Goal: Find specific fact: Find specific fact

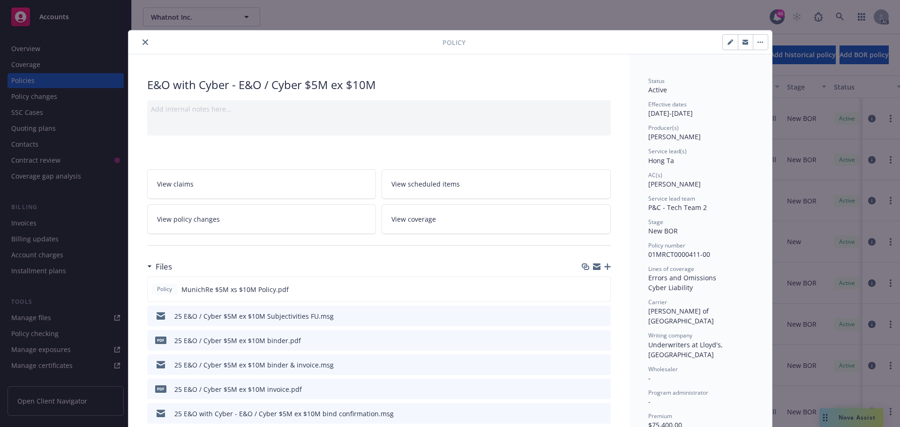
click at [143, 43] on icon "close" at bounding box center [146, 42] width 6 height 6
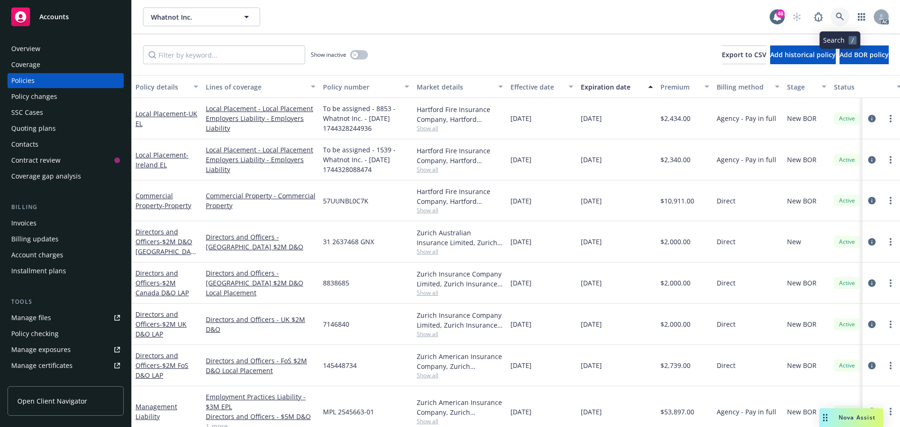
click at [842, 13] on icon at bounding box center [840, 17] width 8 height 8
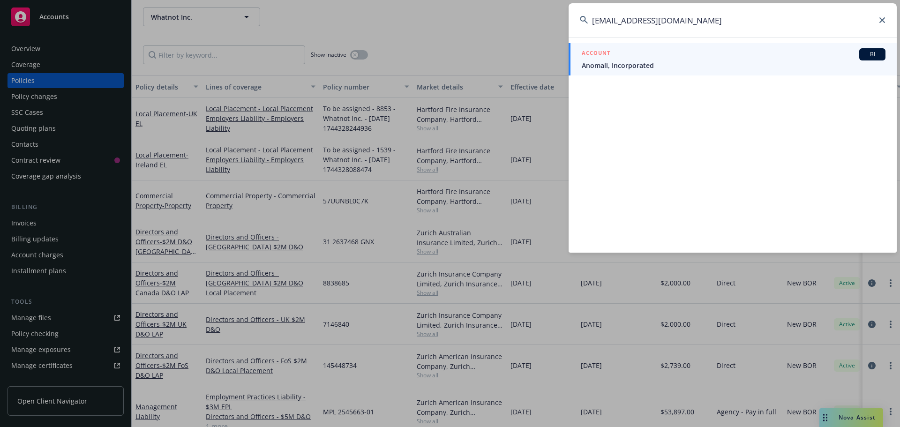
type input "[EMAIL_ADDRESS][DOMAIN_NAME]"
click at [703, 62] on span "Anomali, Incorporated" at bounding box center [734, 65] width 304 height 10
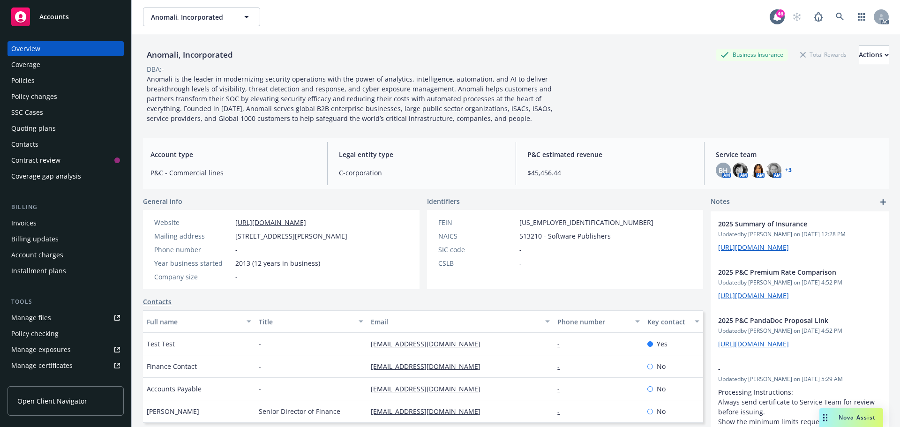
click at [37, 81] on div "Policies" at bounding box center [65, 80] width 109 height 15
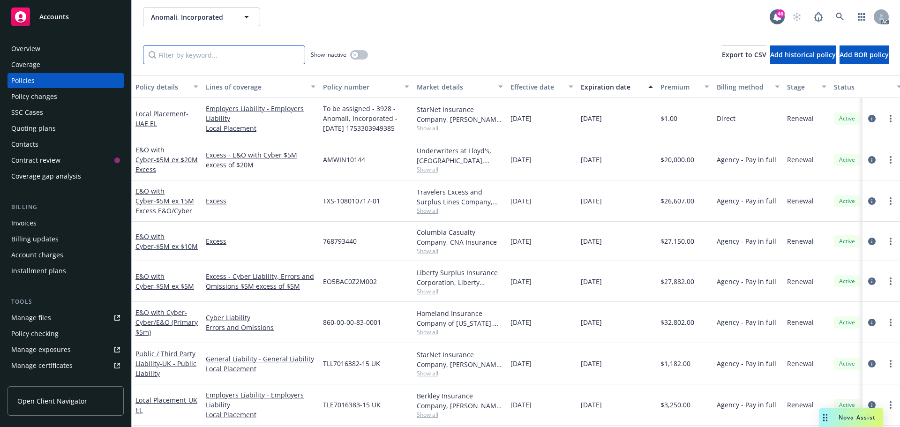
click at [194, 51] on input "Filter by keyword..." at bounding box center [224, 54] width 162 height 19
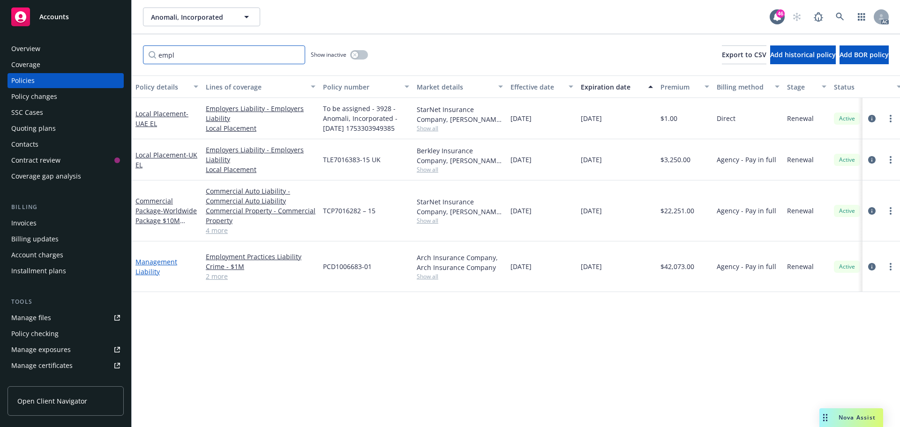
type input "empl"
click at [151, 266] on link "Management Liability" at bounding box center [157, 266] width 42 height 19
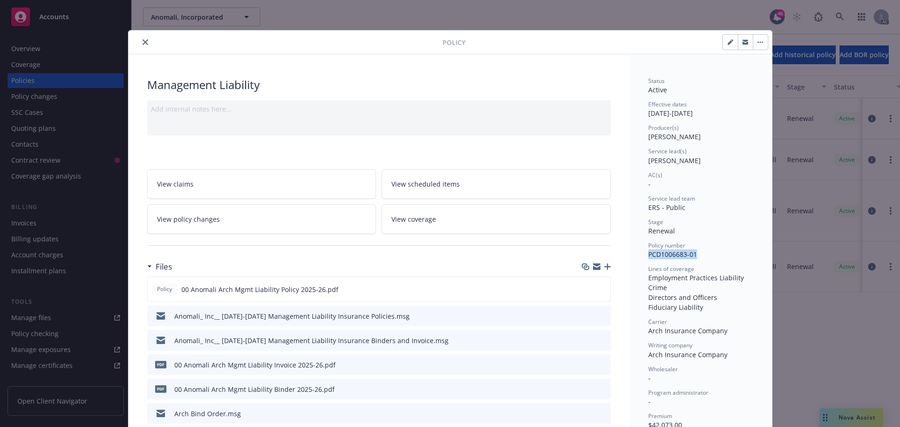
drag, startPoint x: 694, startPoint y: 254, endPoint x: 645, endPoint y: 257, distance: 49.4
click at [649, 257] on div "Policy number PCD1006683-01" at bounding box center [701, 250] width 105 height 18
copy span "PCD1006683-01"
click at [143, 42] on icon "close" at bounding box center [146, 42] width 6 height 6
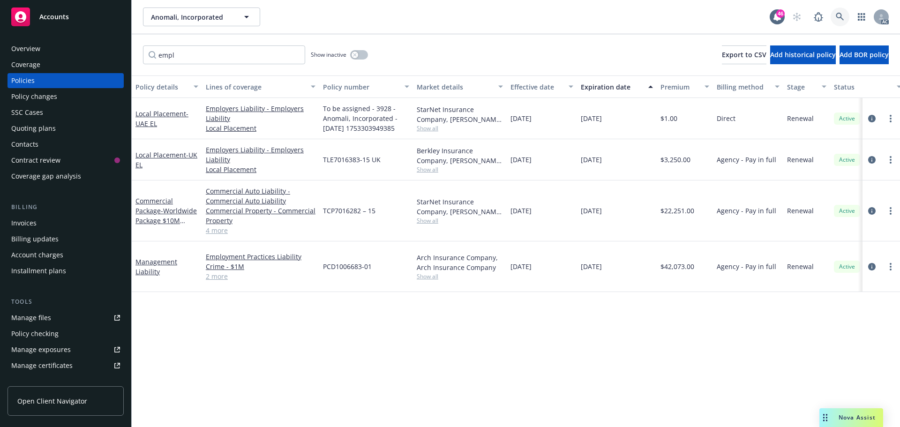
click at [837, 12] on link at bounding box center [840, 17] width 19 height 19
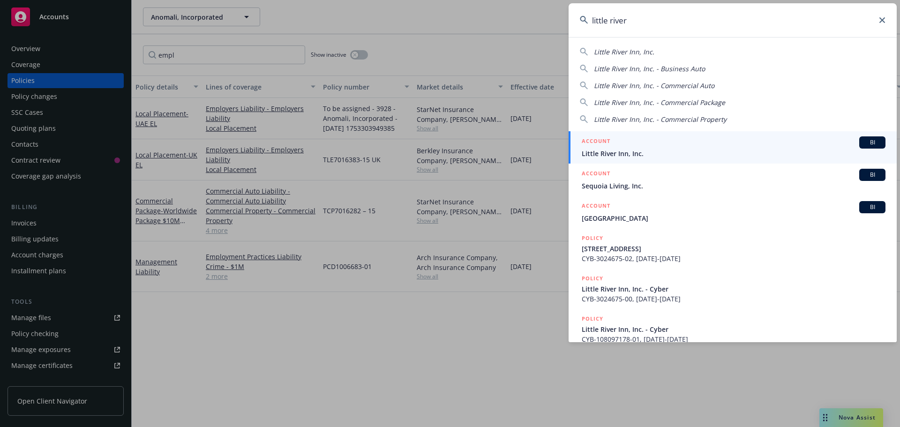
type input "little river"
click at [763, 148] on div "ACCOUNT BI" at bounding box center [734, 142] width 304 height 12
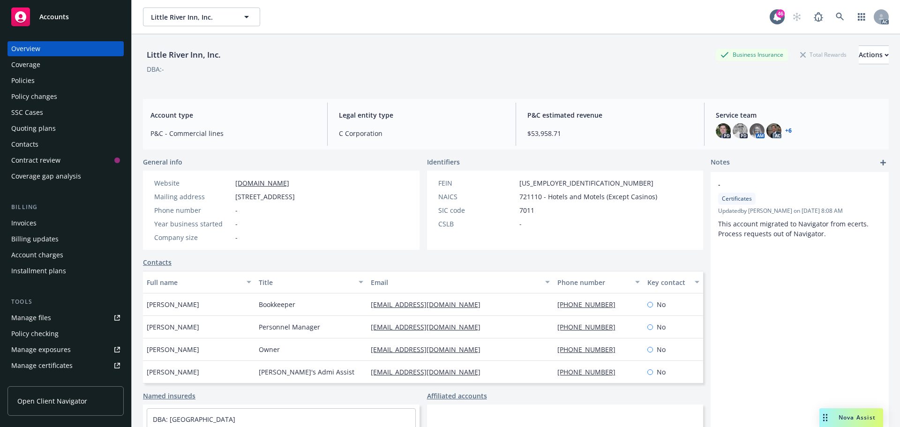
click at [13, 78] on div "Policies" at bounding box center [22, 80] width 23 height 15
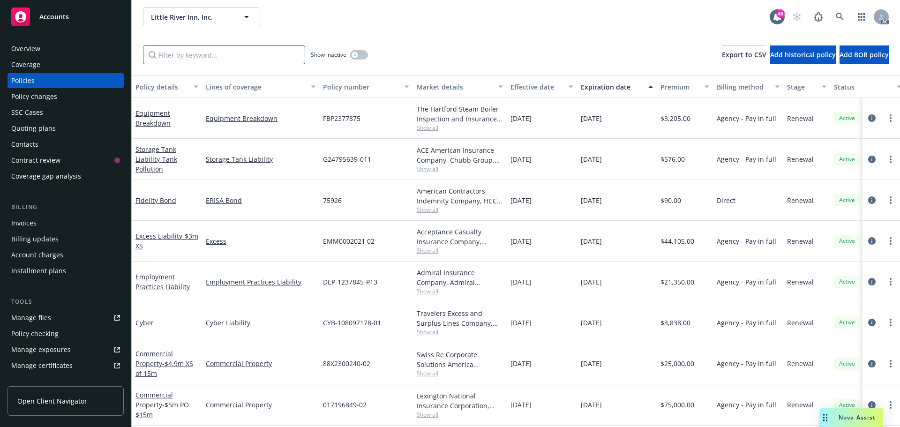
click at [270, 55] on input "Filter by keyword..." at bounding box center [224, 54] width 162 height 19
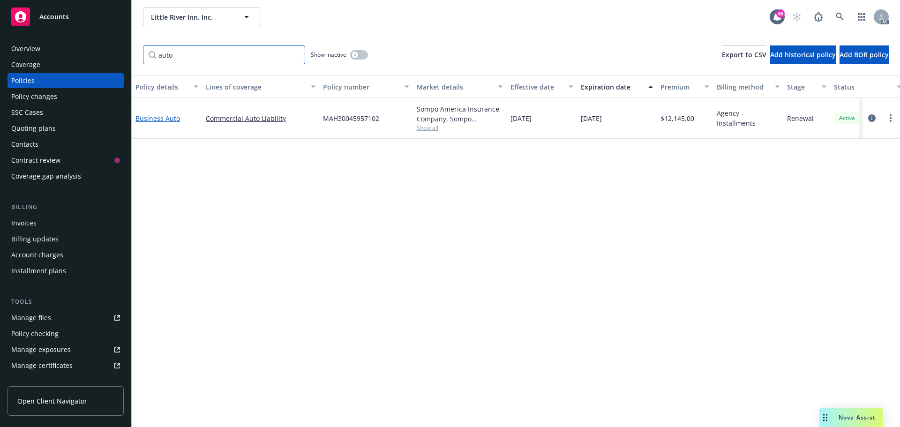
type input "auto"
click at [164, 118] on link "Business Auto" at bounding box center [158, 118] width 45 height 9
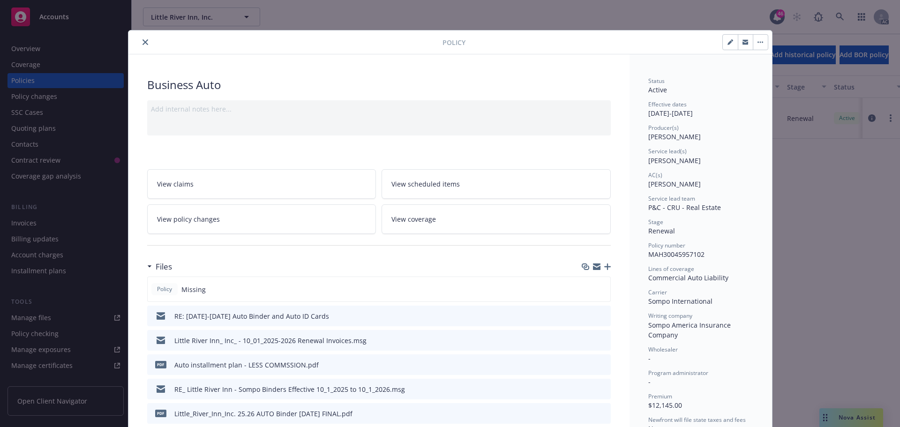
click at [143, 41] on icon "close" at bounding box center [146, 42] width 6 height 6
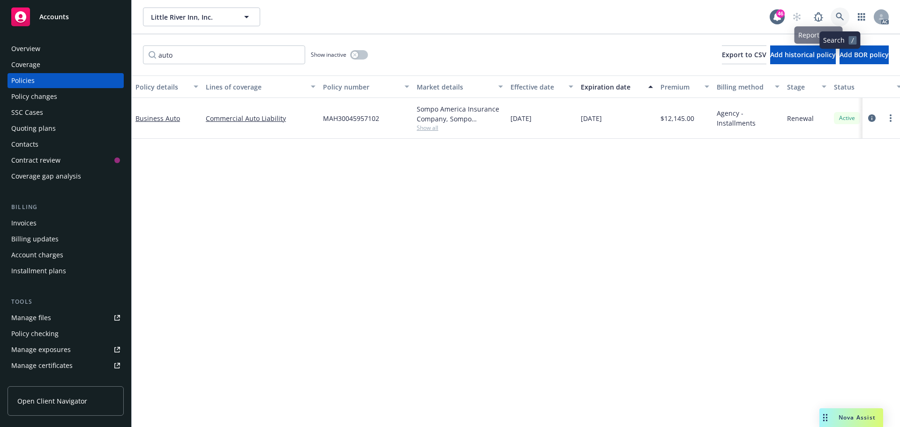
click at [839, 17] on icon at bounding box center [840, 17] width 8 height 8
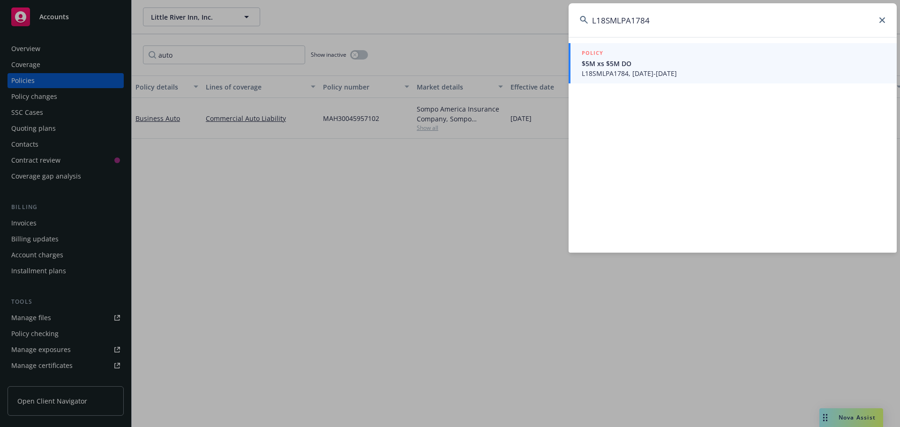
type input "L18SMLPA1784"
click at [729, 68] on span "$5M xs $5M DO" at bounding box center [734, 64] width 304 height 10
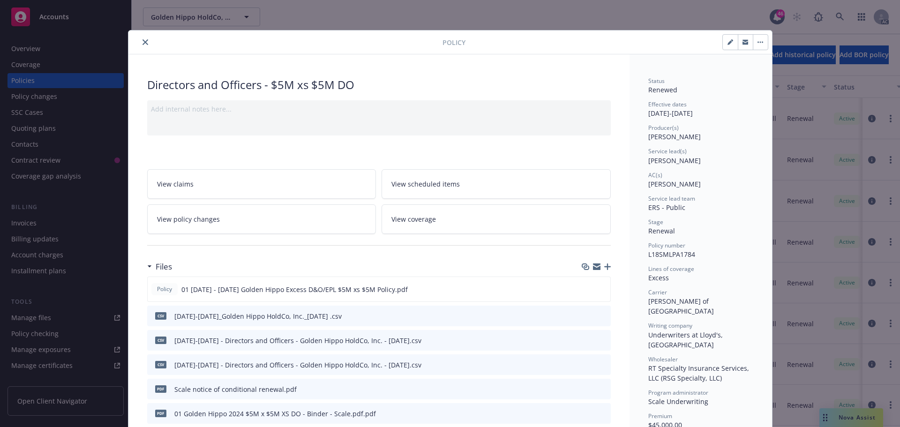
click at [143, 44] on icon "close" at bounding box center [146, 42] width 6 height 6
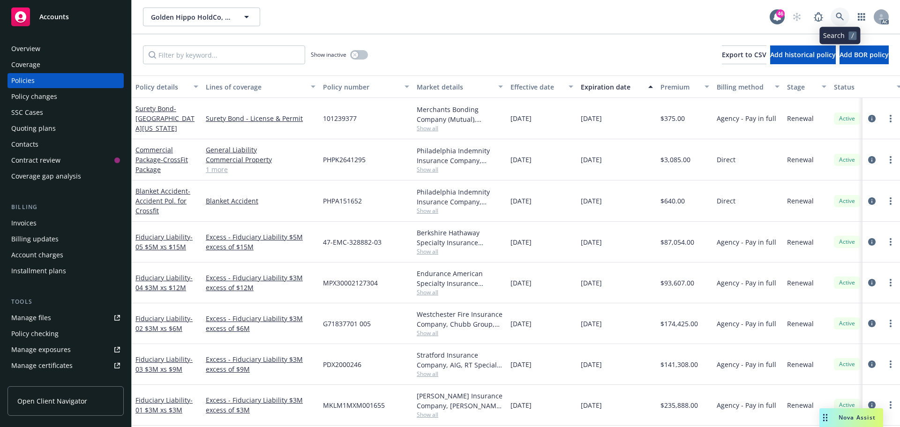
click at [837, 16] on icon at bounding box center [840, 17] width 8 height 8
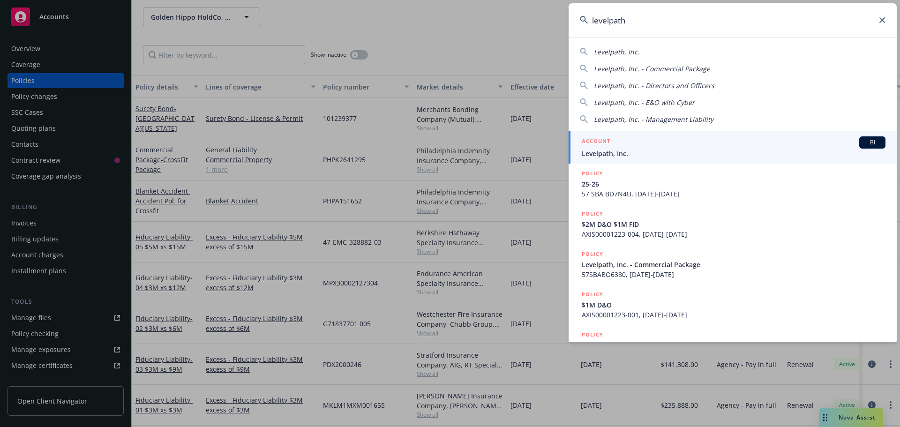
type input "levelpath"
click at [754, 153] on span "Levelpath, Inc." at bounding box center [734, 154] width 304 height 10
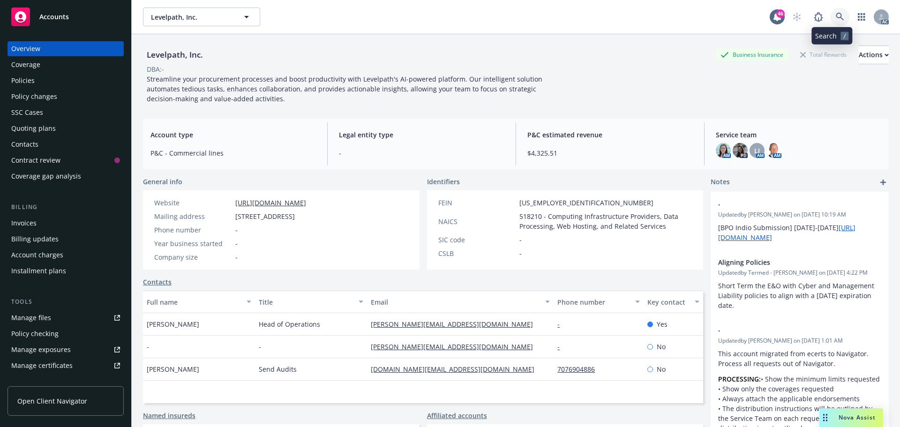
click at [836, 14] on icon at bounding box center [840, 17] width 8 height 8
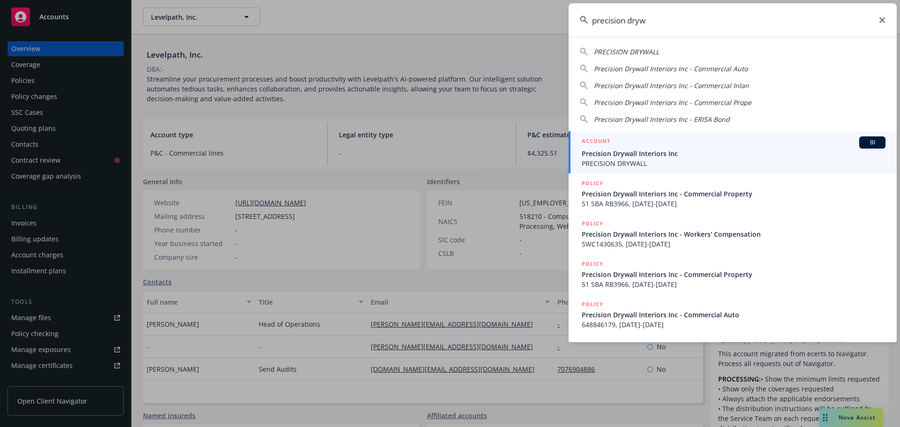
type input "precision dryw"
click at [648, 154] on span "Precision Drywall Interiors Inc" at bounding box center [734, 154] width 304 height 10
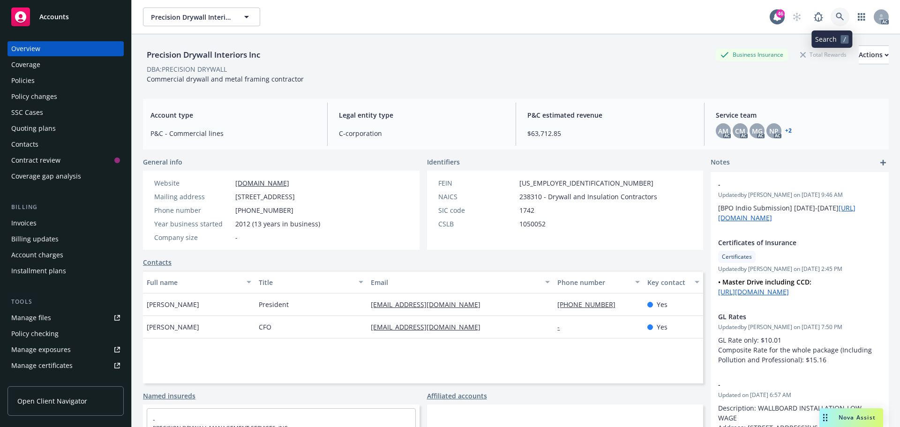
click at [834, 22] on link at bounding box center [840, 17] width 19 height 19
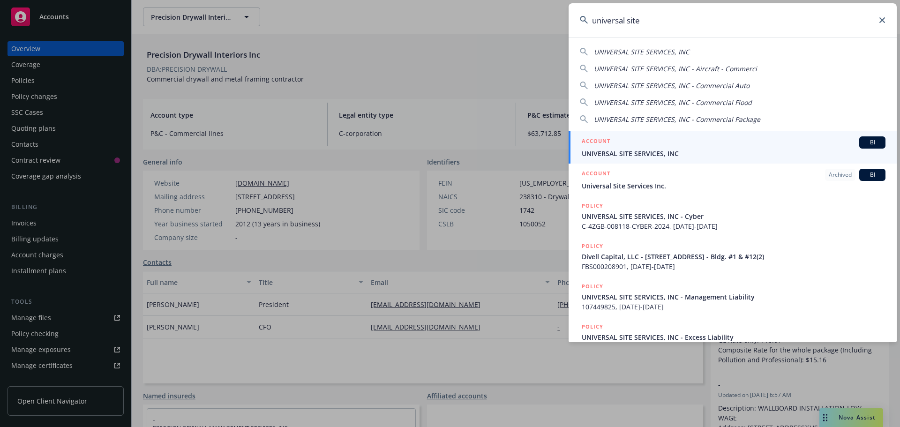
type input "universal site"
click at [658, 152] on span "UNIVERSAL SITE SERVICES, INC" at bounding box center [734, 154] width 304 height 10
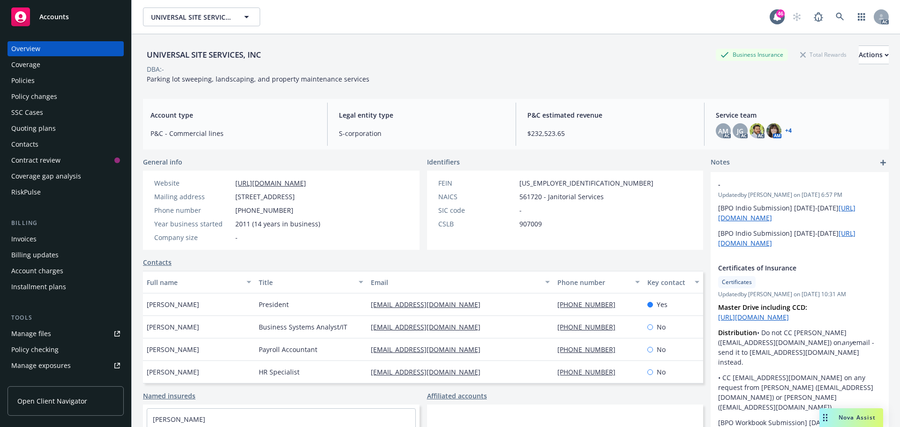
click at [46, 83] on div "Policies" at bounding box center [65, 80] width 109 height 15
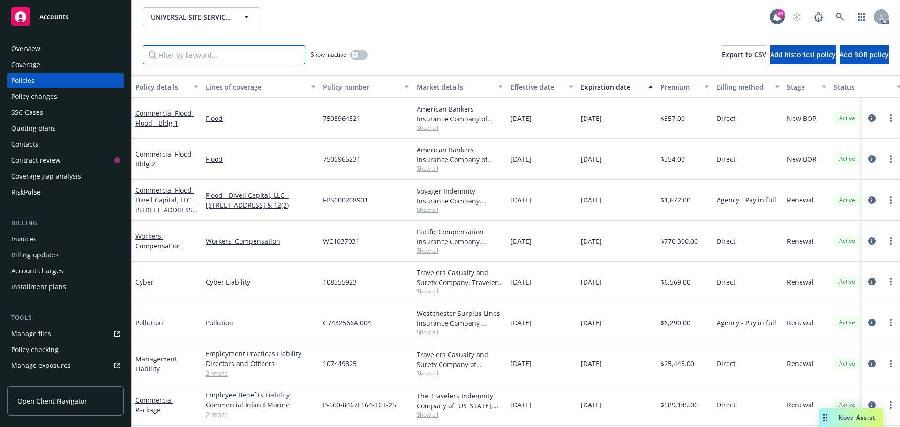
click at [246, 58] on input "Filter by keyword..." at bounding box center [224, 54] width 162 height 19
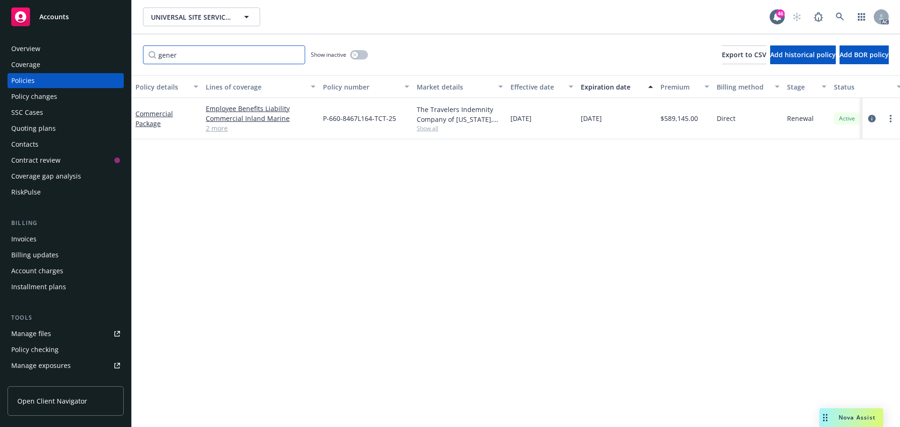
type input "gener"
click at [222, 130] on link "2 more" at bounding box center [261, 128] width 110 height 10
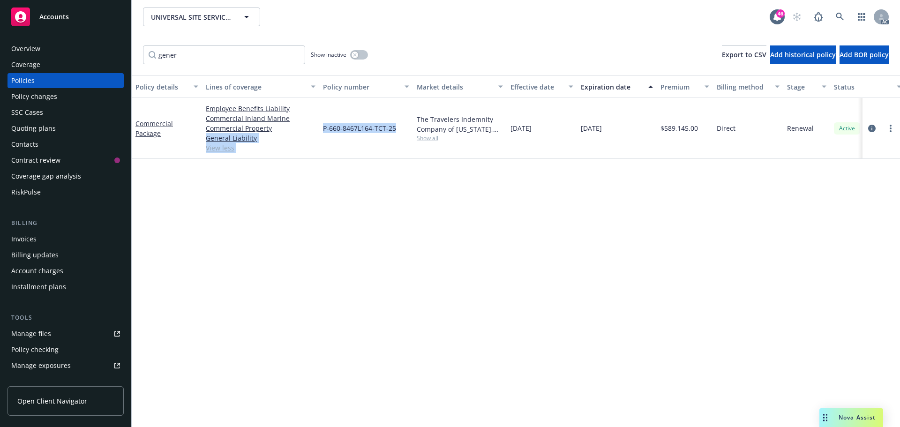
drag, startPoint x: 395, startPoint y: 132, endPoint x: 318, endPoint y: 132, distance: 76.9
click at [318, 132] on div "Commercial Package Employee Benefits Liability Commercial Inland Marine Commerc…" at bounding box center [584, 128] width 905 height 61
click at [336, 129] on span "P-660-8467L164-TCT-25" at bounding box center [359, 128] width 73 height 10
click at [385, 143] on div "P-660-8467L164-TCT-25" at bounding box center [366, 128] width 94 height 61
drag, startPoint x: 400, startPoint y: 128, endPoint x: 324, endPoint y: 130, distance: 75.1
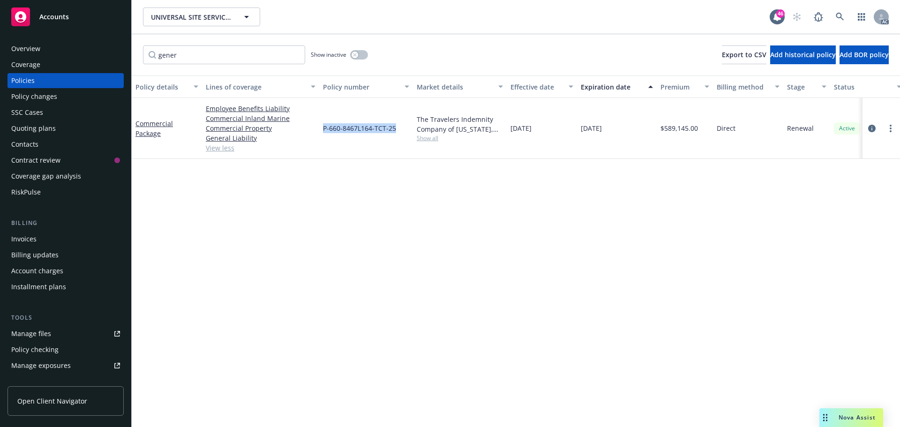
click at [324, 130] on div "P-660-8467L164-TCT-25" at bounding box center [366, 128] width 94 height 61
copy span "P-660-8467L164-TCT-25"
